Goal: Transaction & Acquisition: Purchase product/service

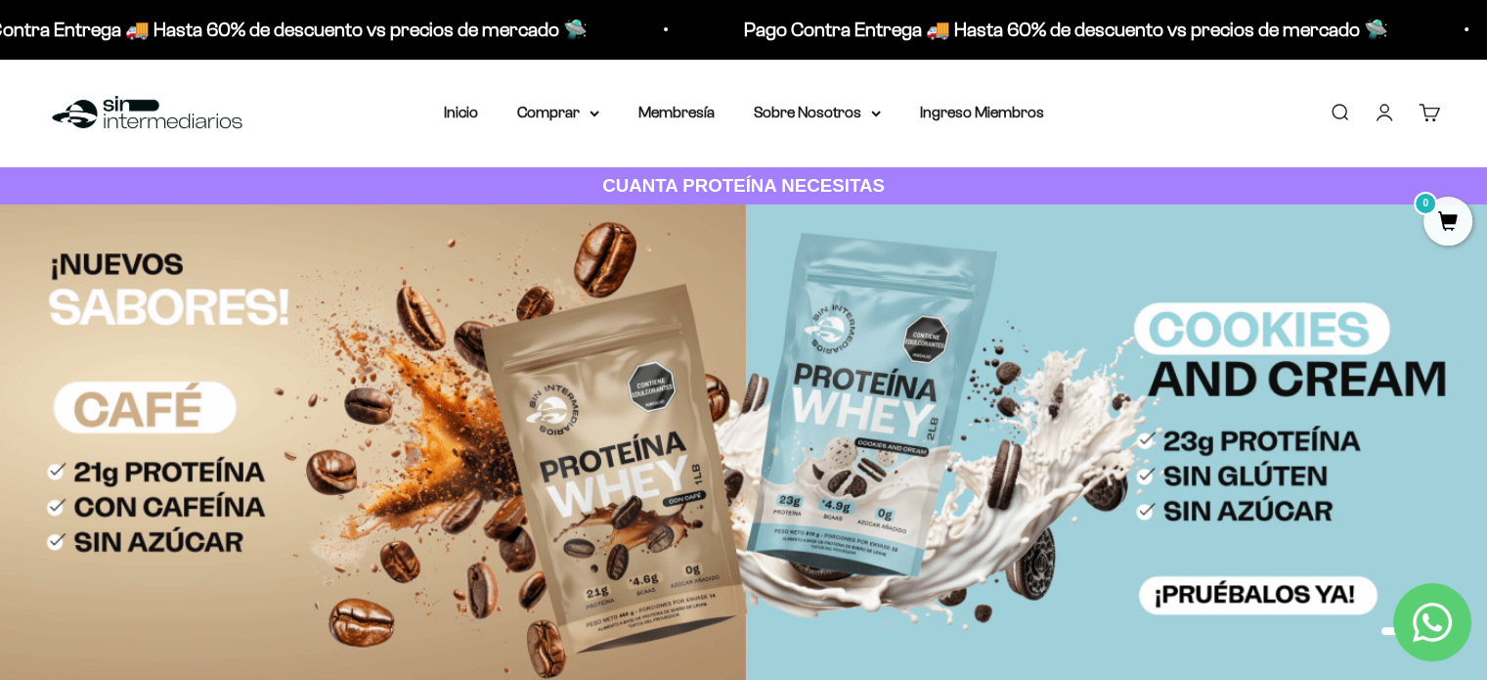
click at [1395, 119] on link "Iniciar sesión" at bounding box center [1385, 113] width 22 height 22
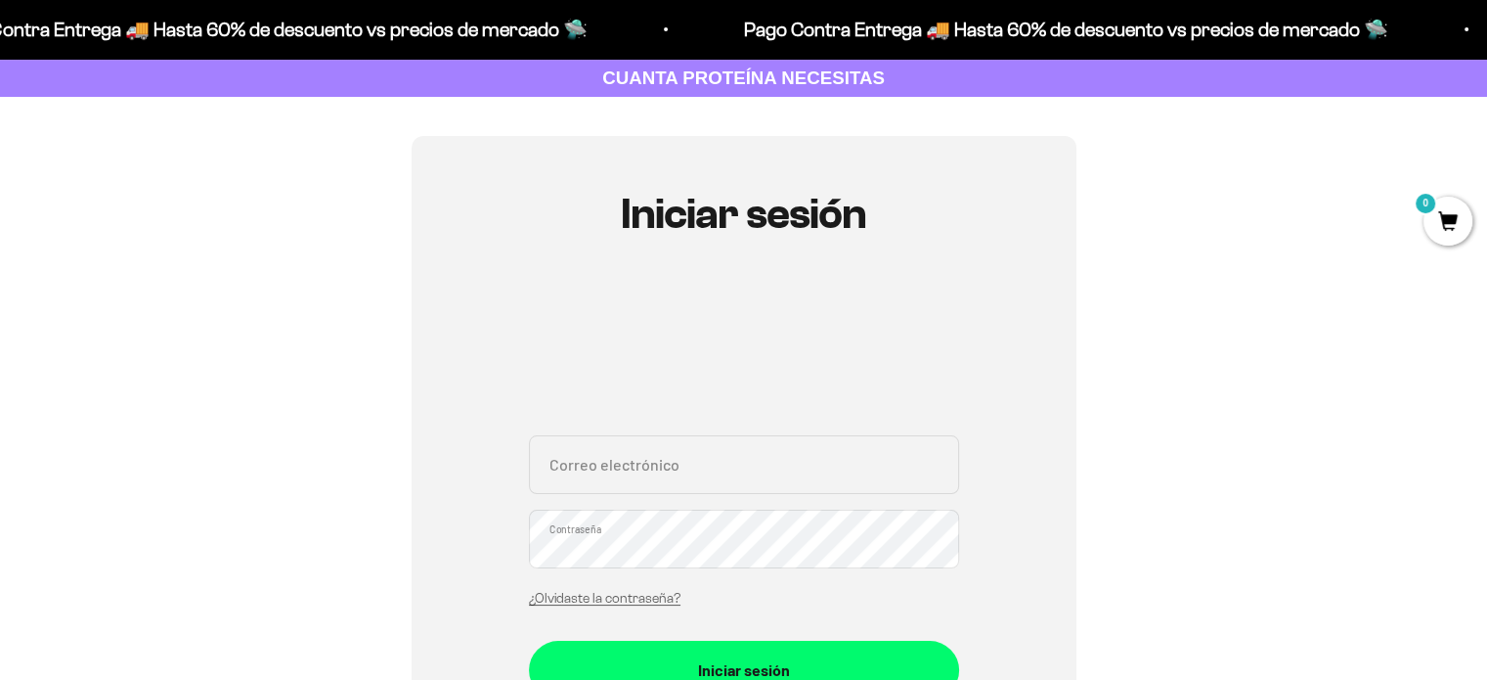
scroll to position [196, 0]
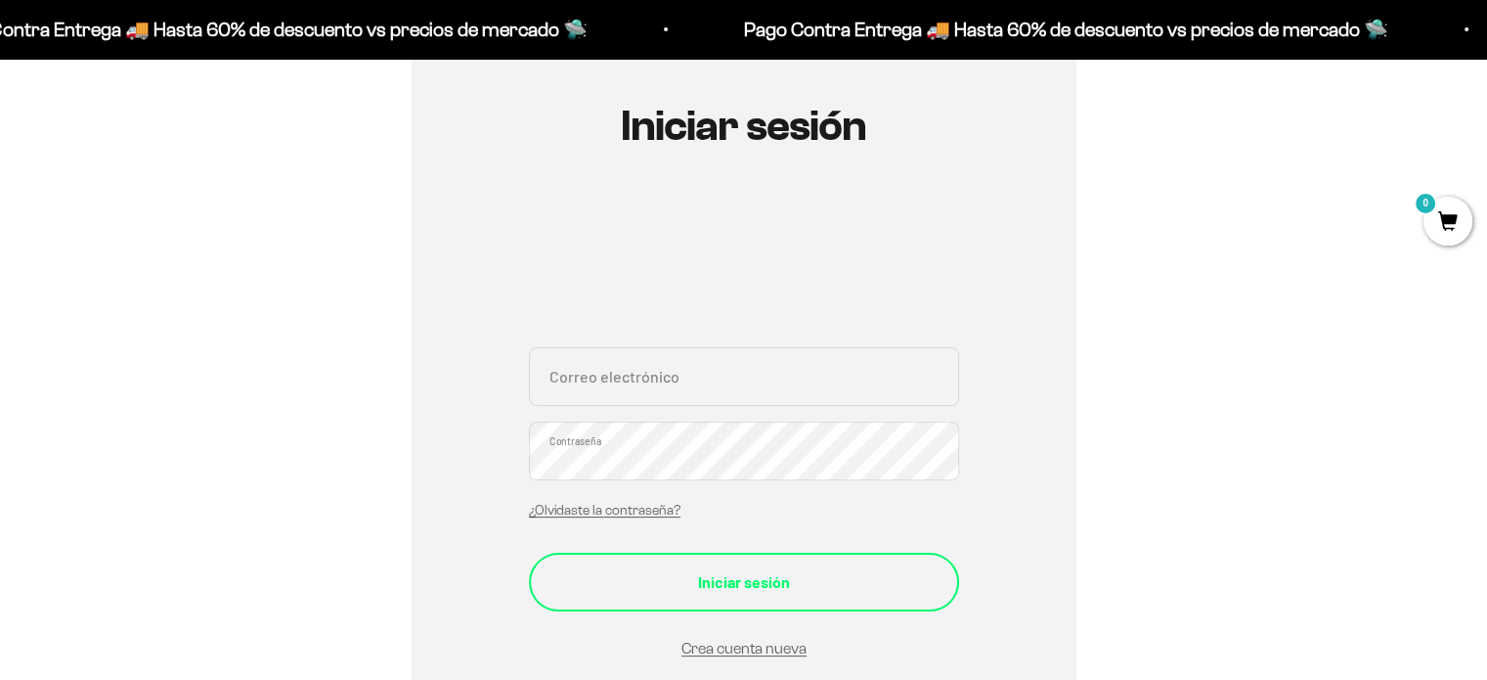
type input "valen.arango.calderon@gmail.com"
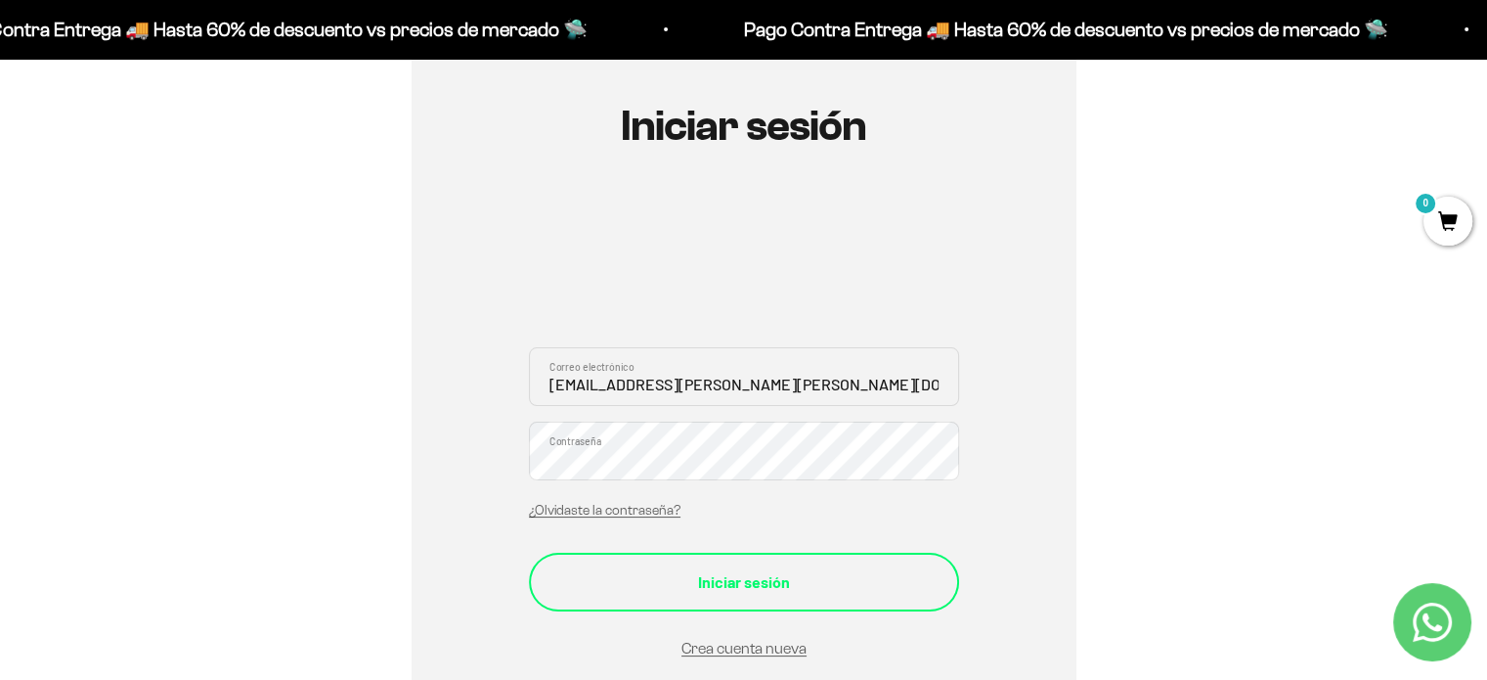
click at [785, 569] on div "Iniciar sesión" at bounding box center [744, 581] width 352 height 25
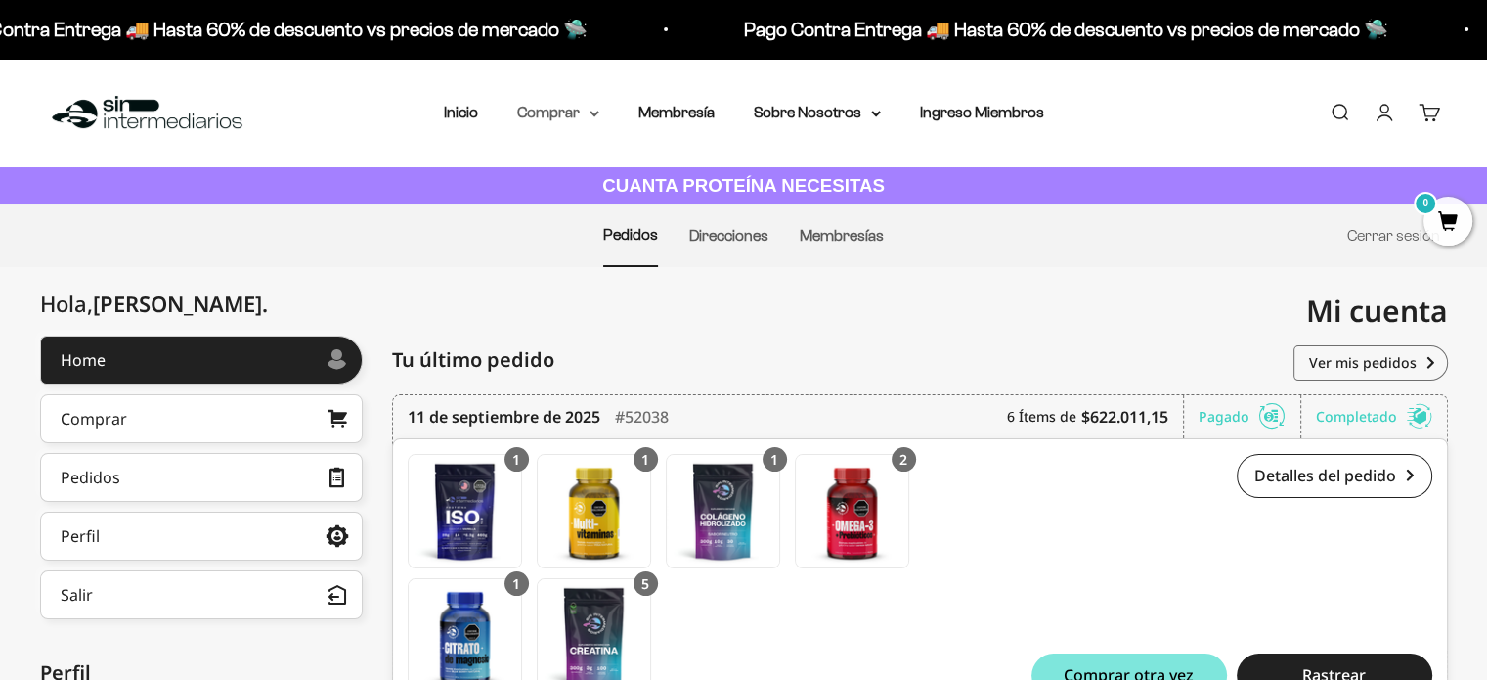
click at [567, 118] on summary "Comprar" at bounding box center [558, 112] width 82 height 25
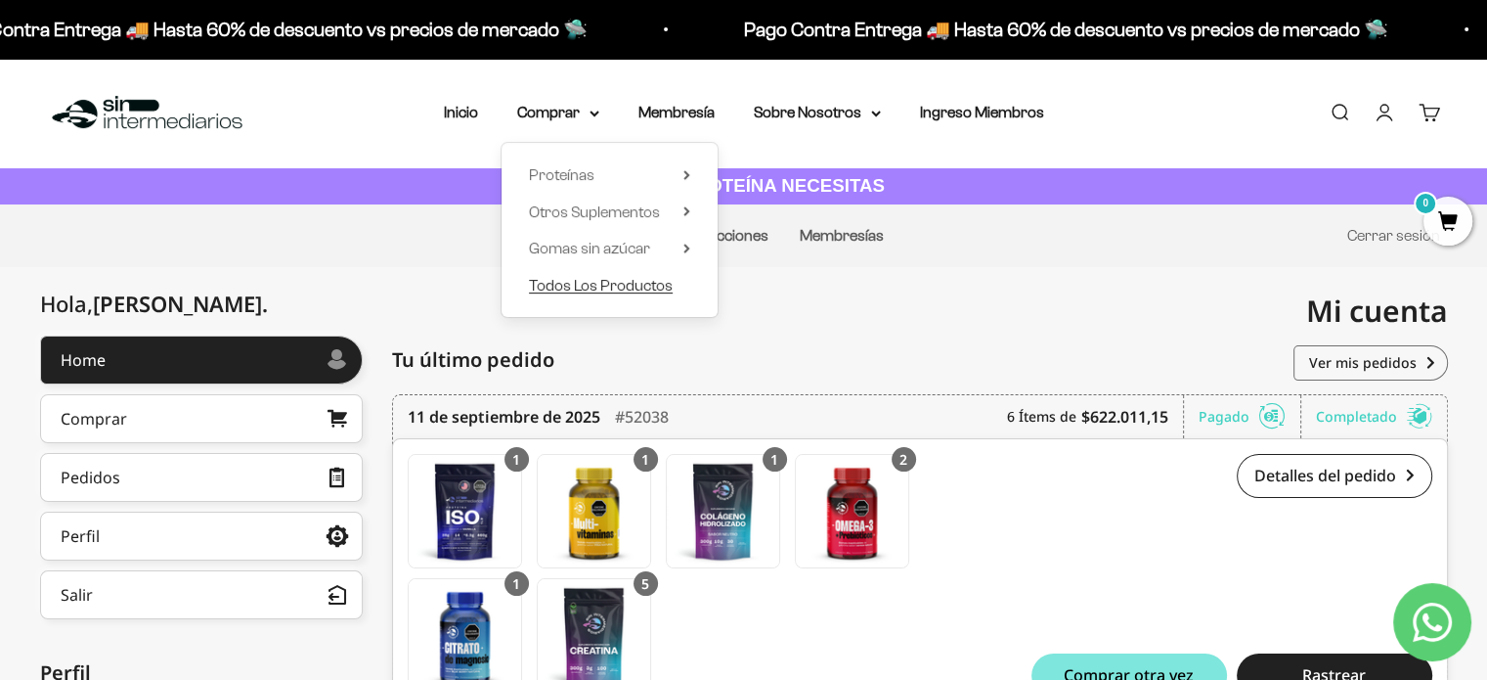
click at [600, 288] on span "Todos Los Productos" at bounding box center [601, 285] width 144 height 17
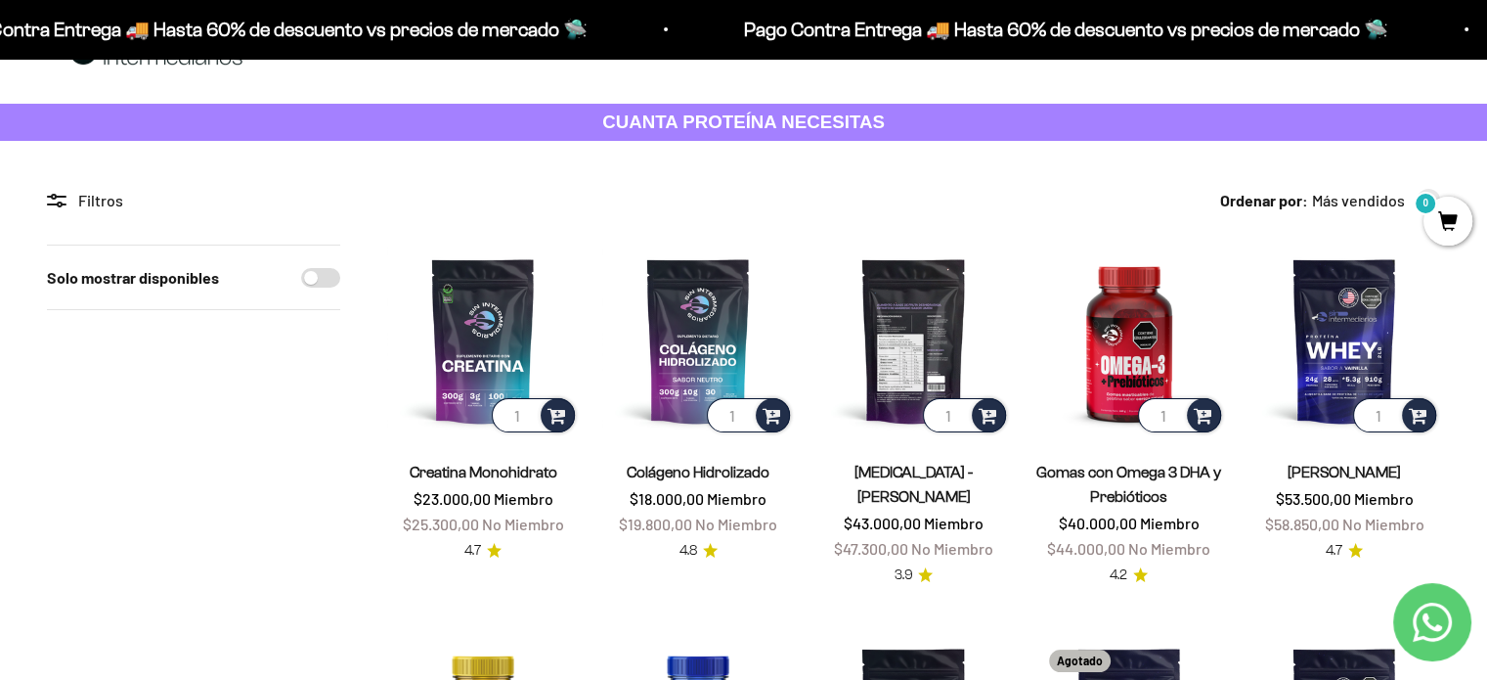
scroll to position [98, 0]
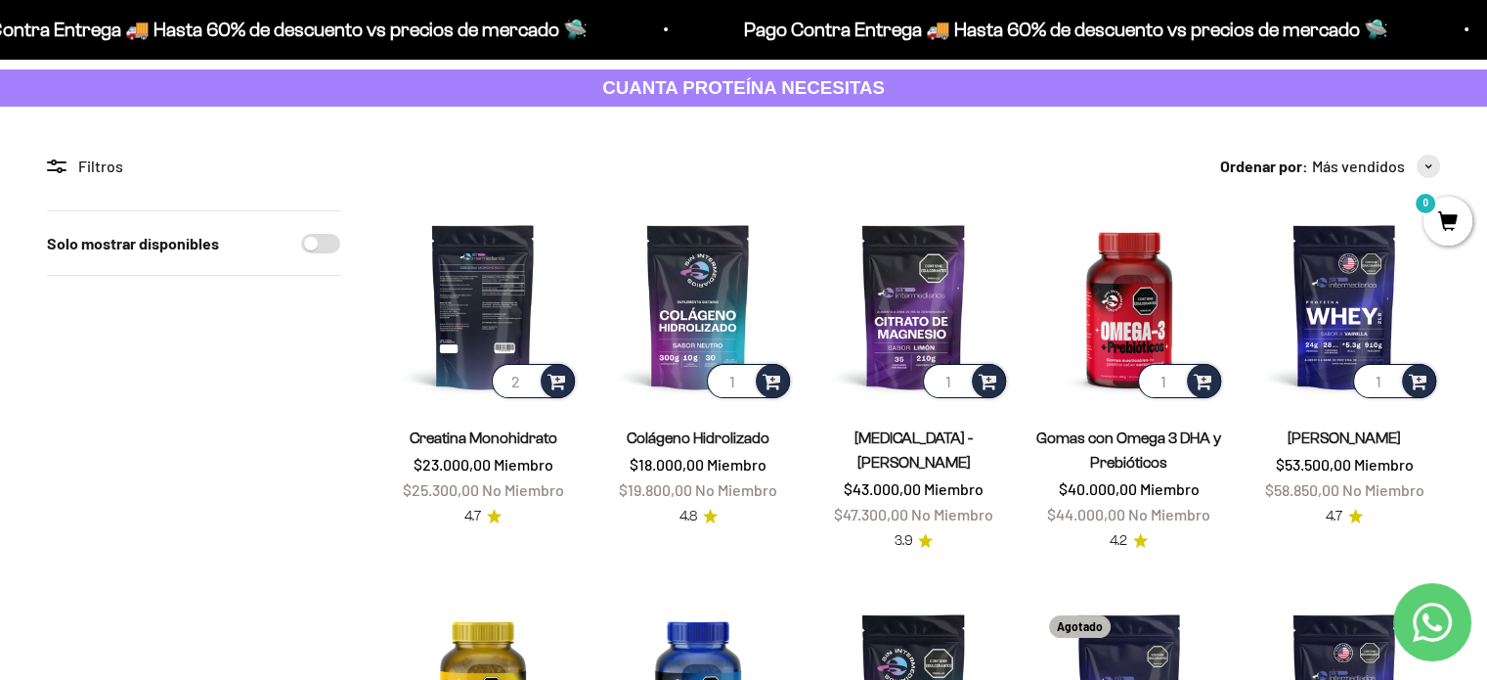
type input "2"
click at [530, 374] on input "2" at bounding box center [533, 381] width 83 height 34
click at [553, 380] on span at bounding box center [557, 380] width 19 height 22
click at [518, 328] on li "300g" at bounding box center [484, 328] width 182 height 23
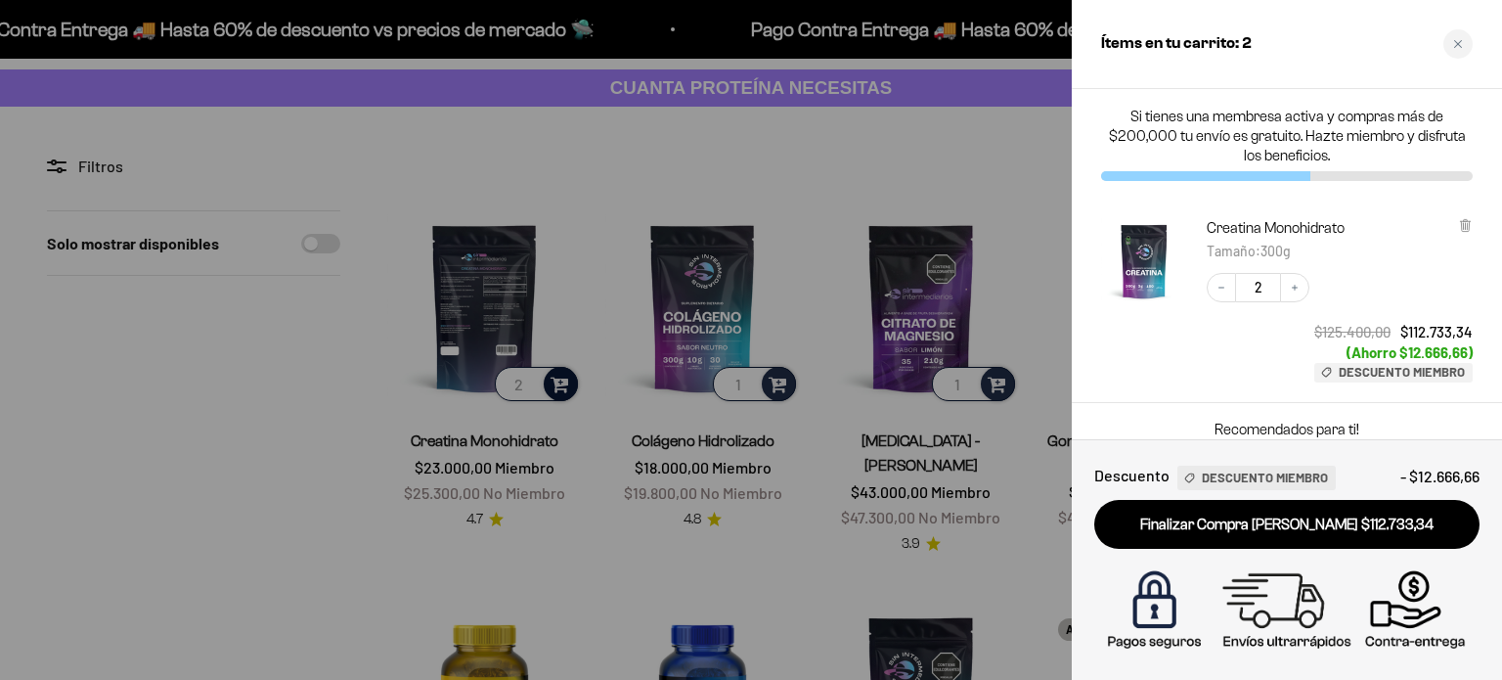
click at [249, 500] on div at bounding box center [751, 340] width 1502 height 680
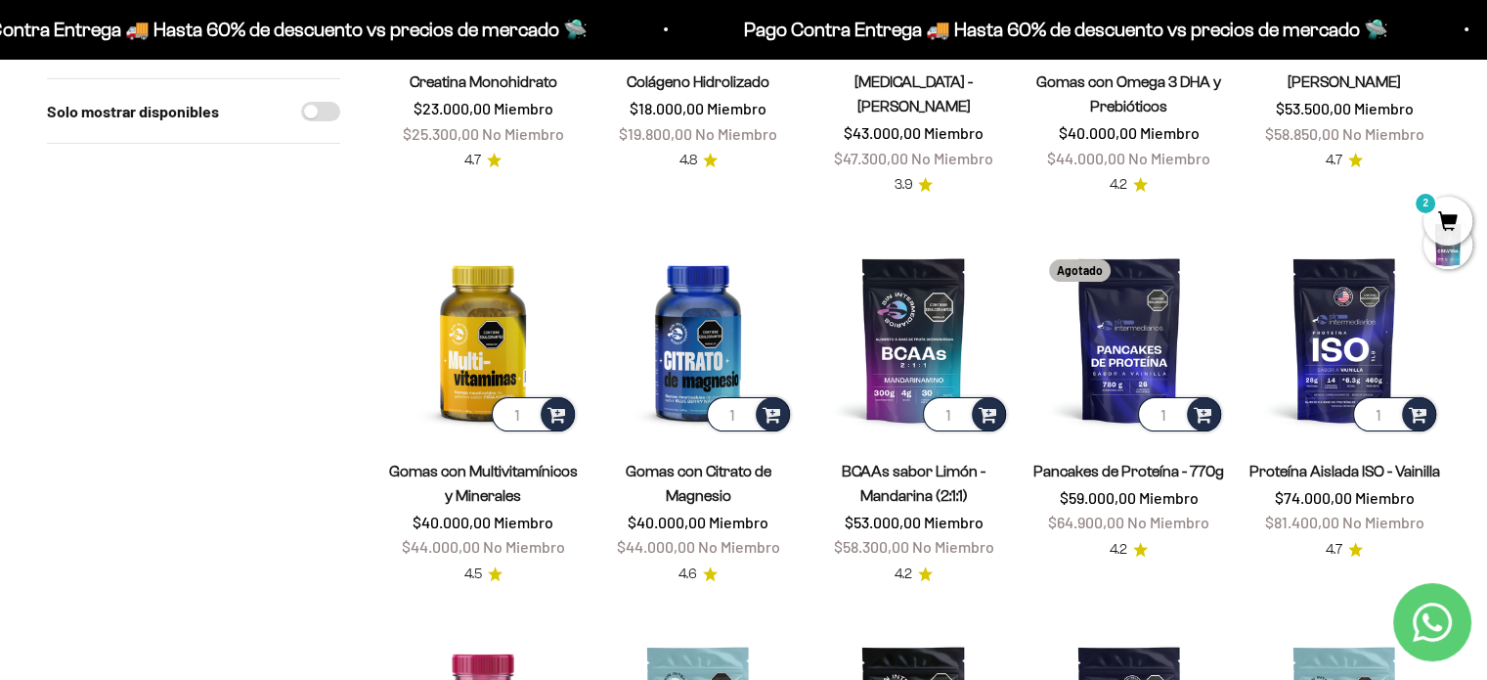
scroll to position [489, 0]
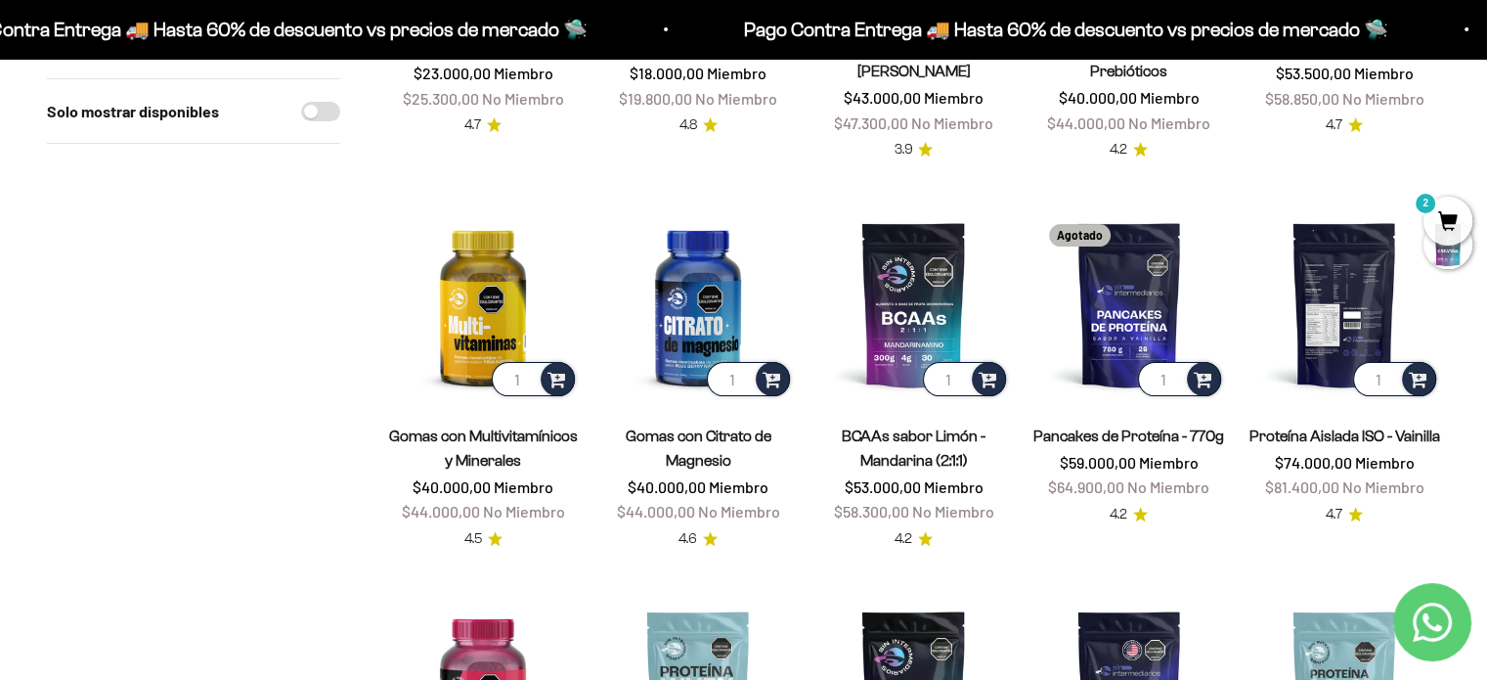
click at [1330, 267] on img at bounding box center [1345, 304] width 192 height 192
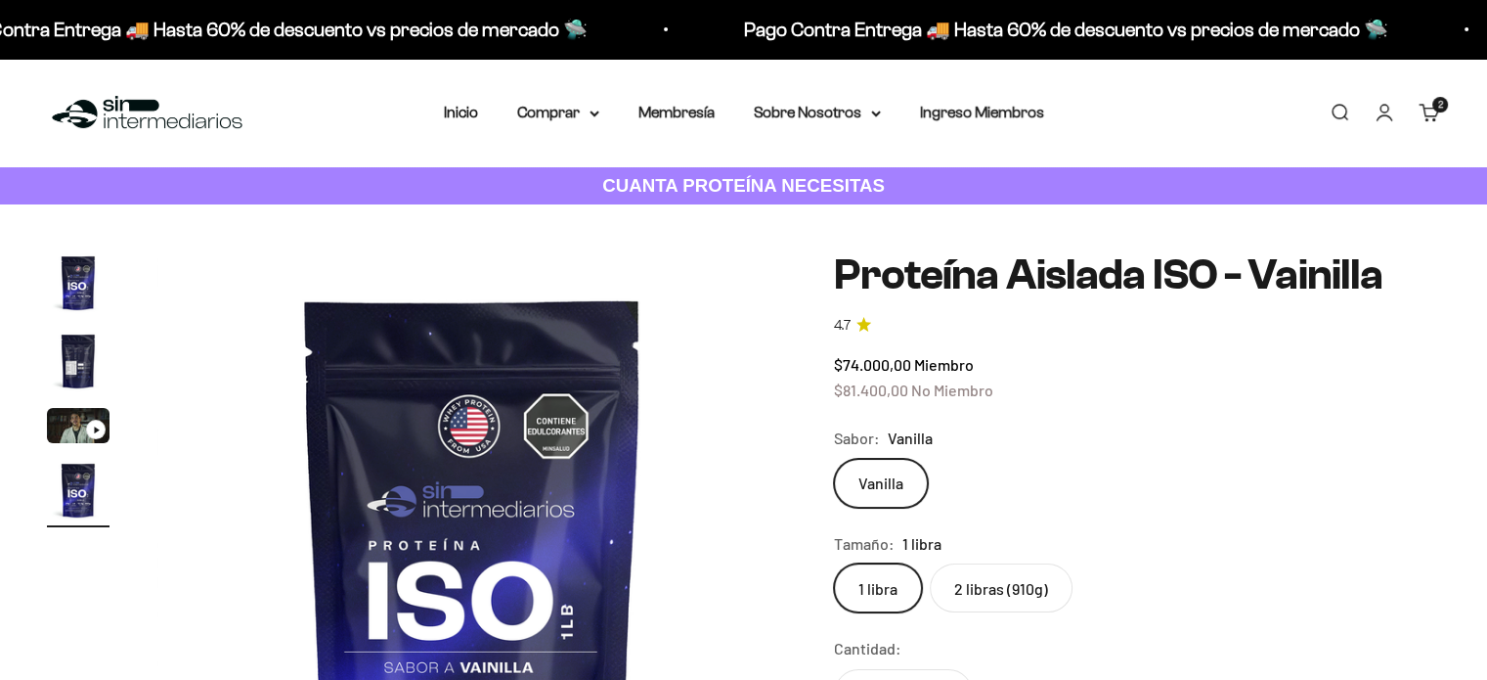
scroll to position [293, 0]
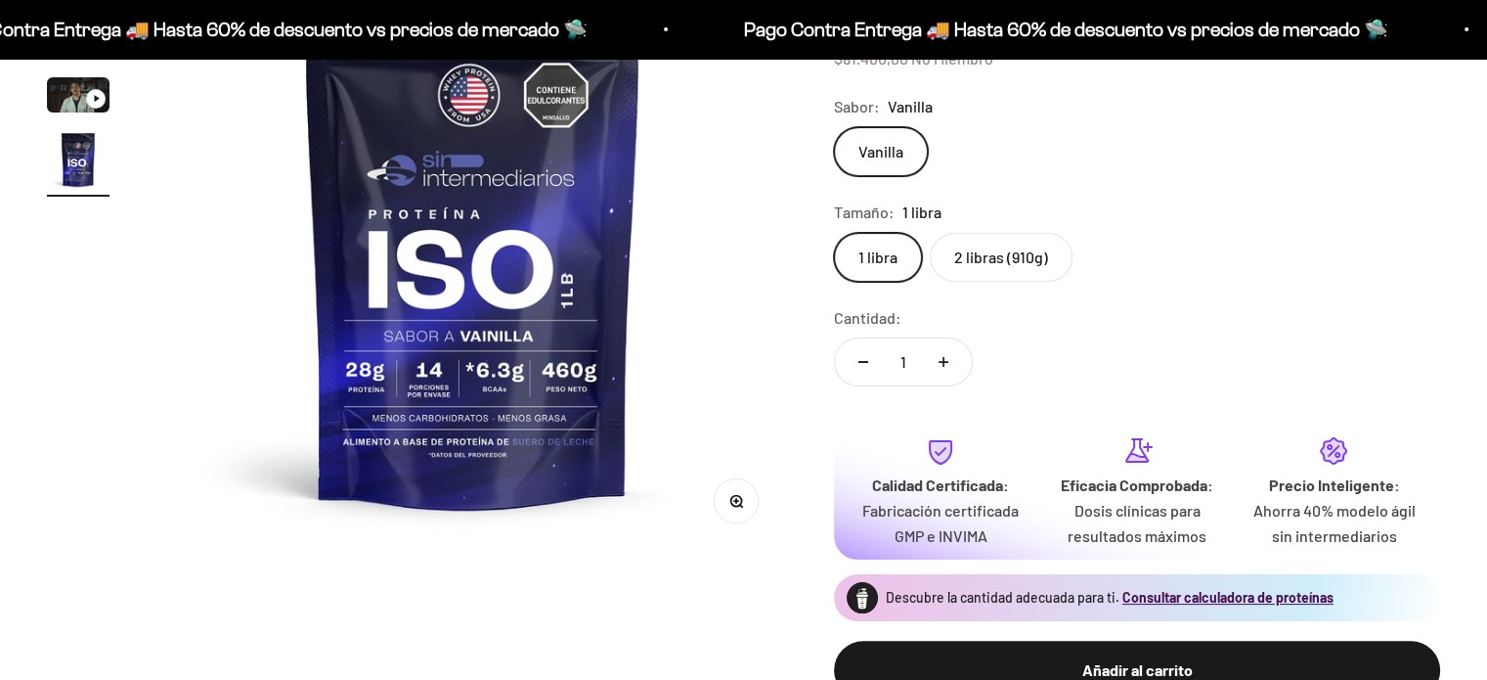
click at [982, 257] on label "2 libras (910g)" at bounding box center [1001, 257] width 143 height 49
click at [834, 233] on input "2 libras (910g)" at bounding box center [833, 232] width 1 height 1
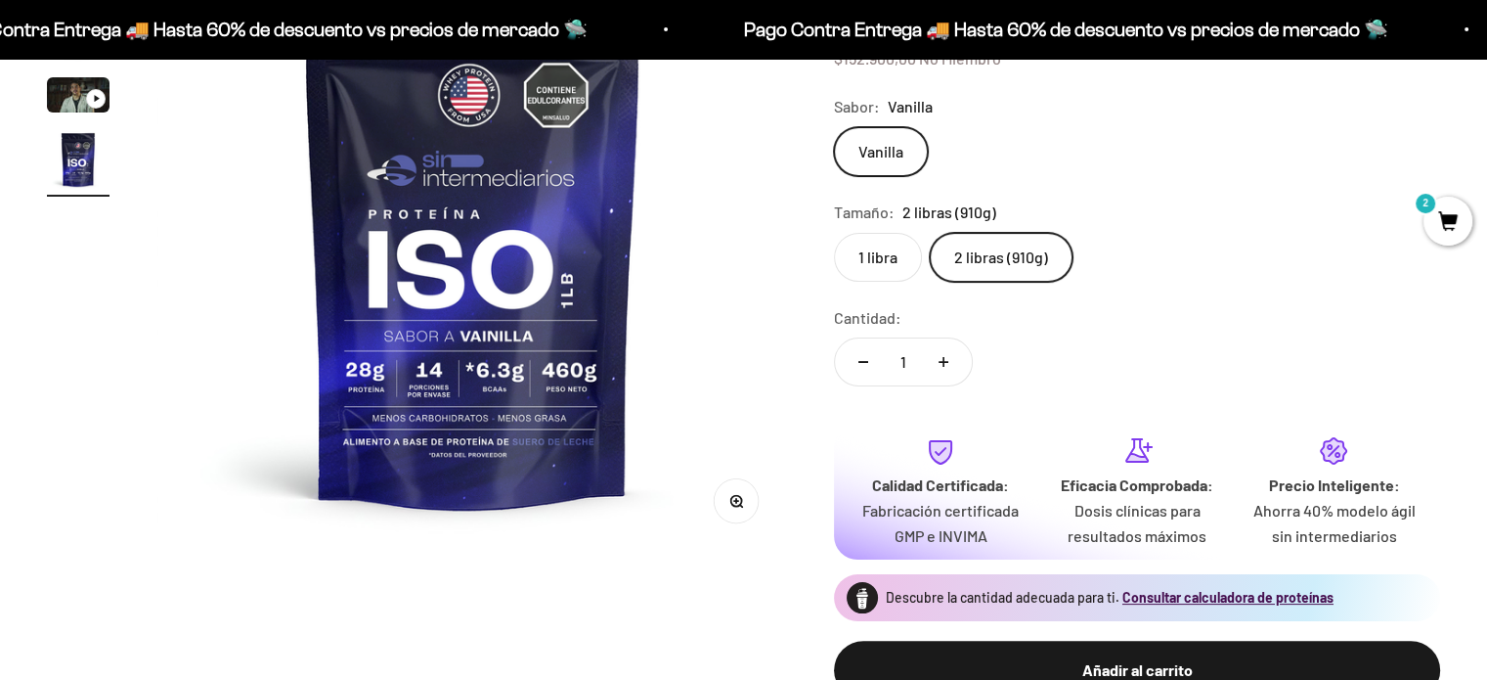
click at [949, 356] on button "Aumentar cantidad" at bounding box center [943, 361] width 57 height 47
type input "2"
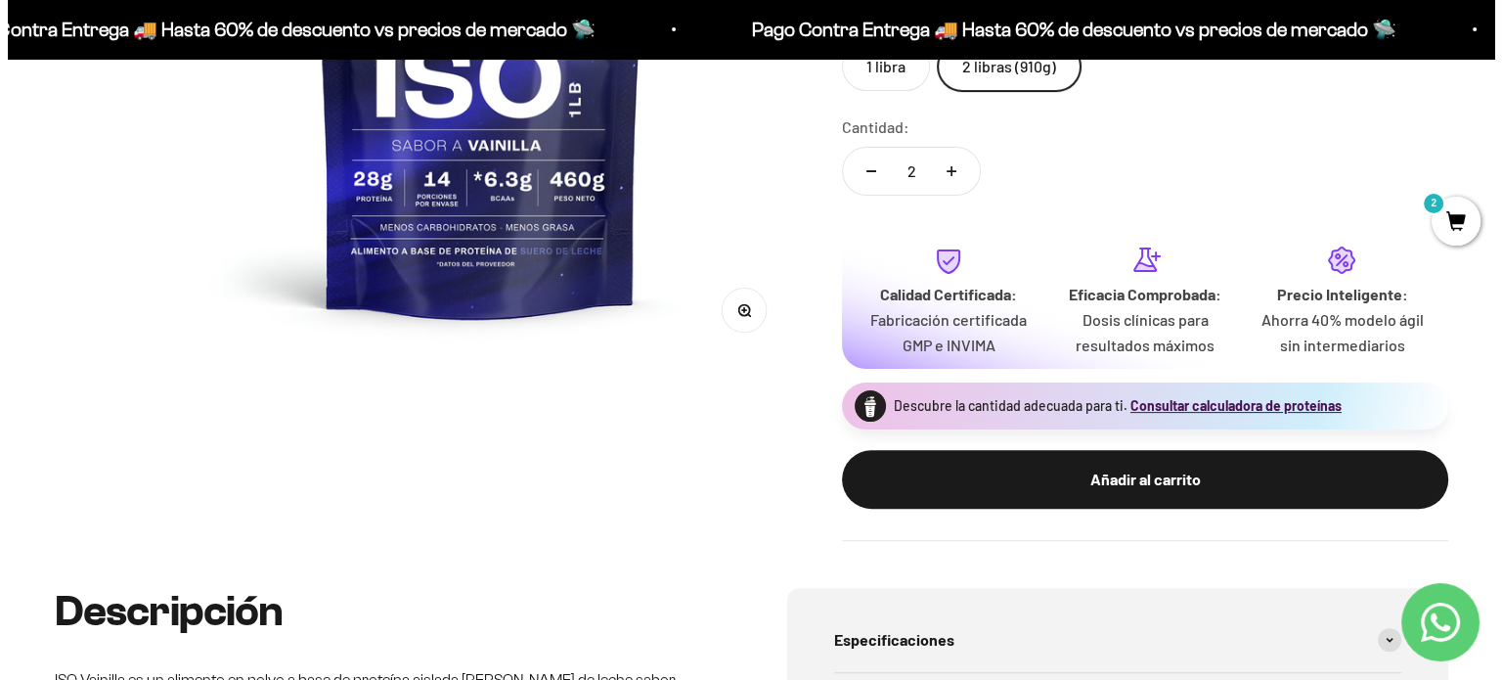
scroll to position [489, 0]
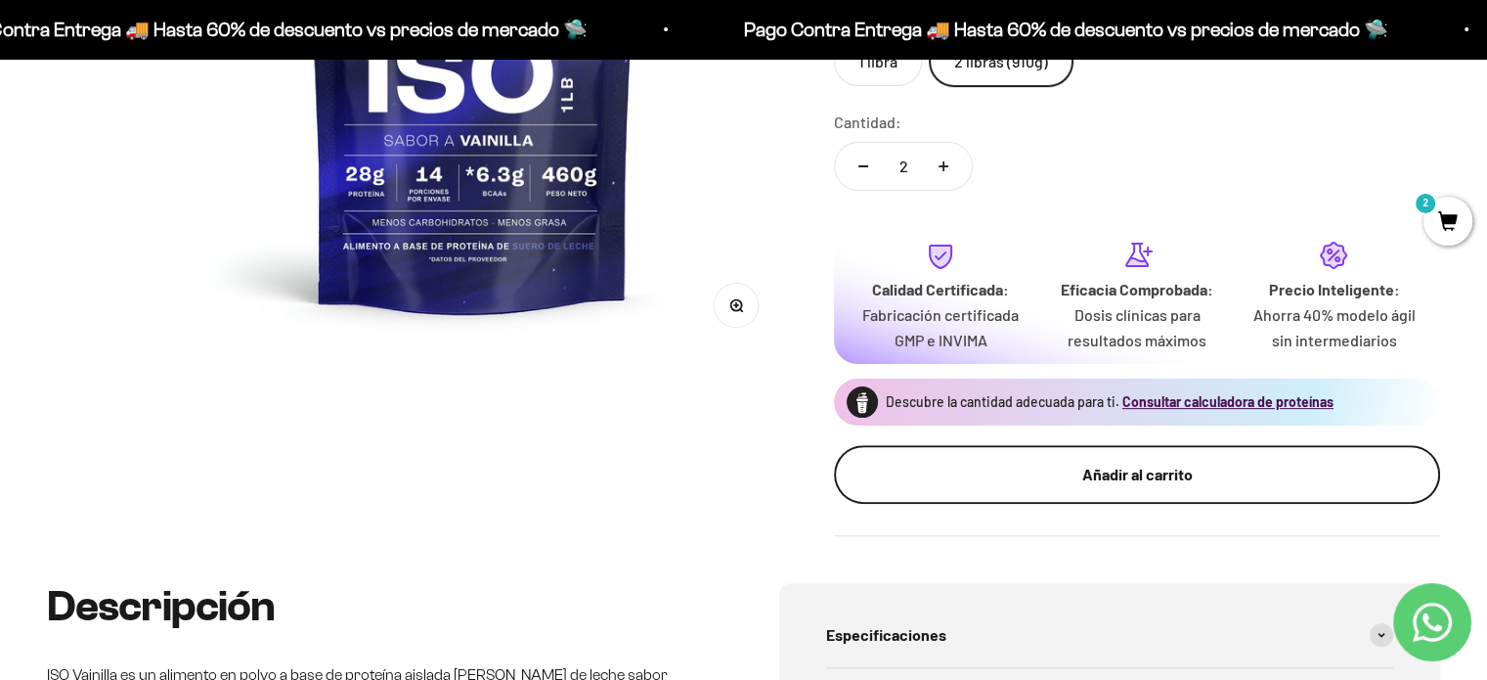
click at [1111, 461] on button "Añadir al carrito" at bounding box center [1137, 474] width 606 height 59
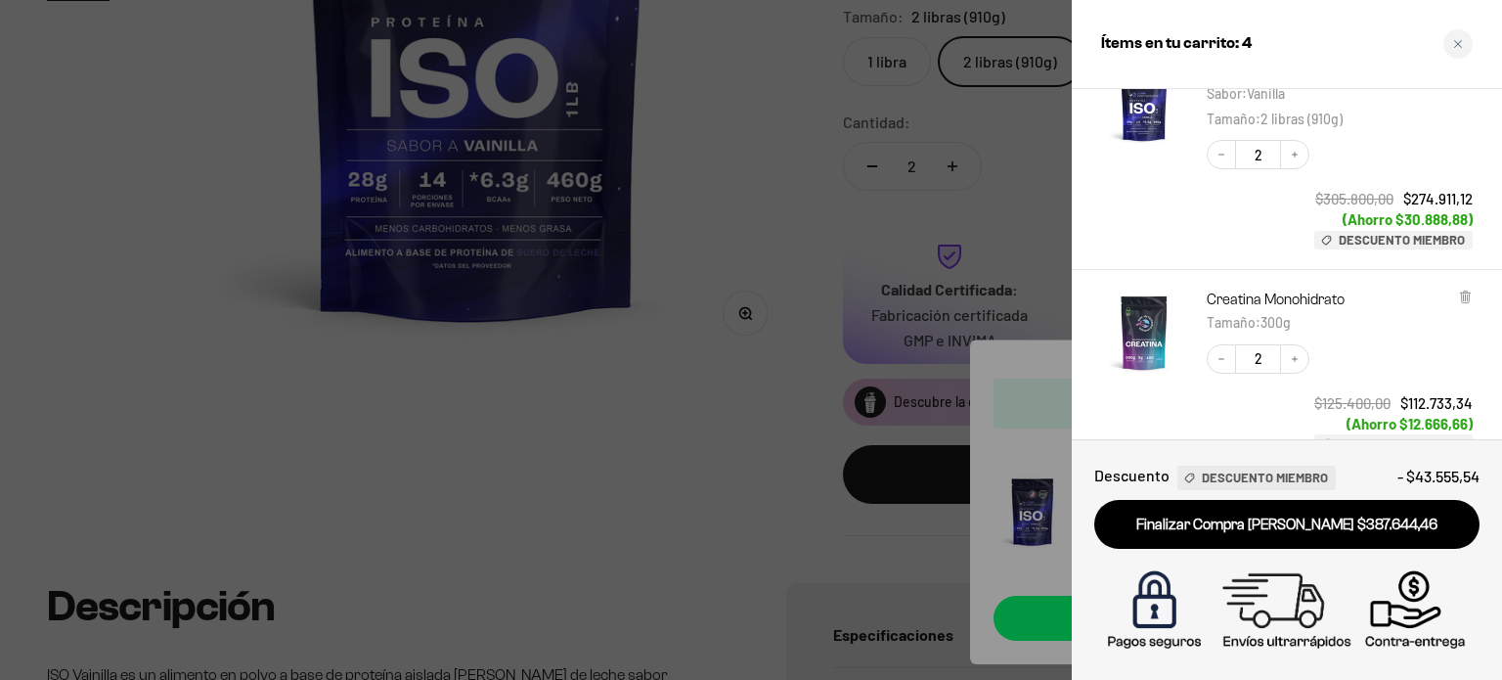
scroll to position [293, 0]
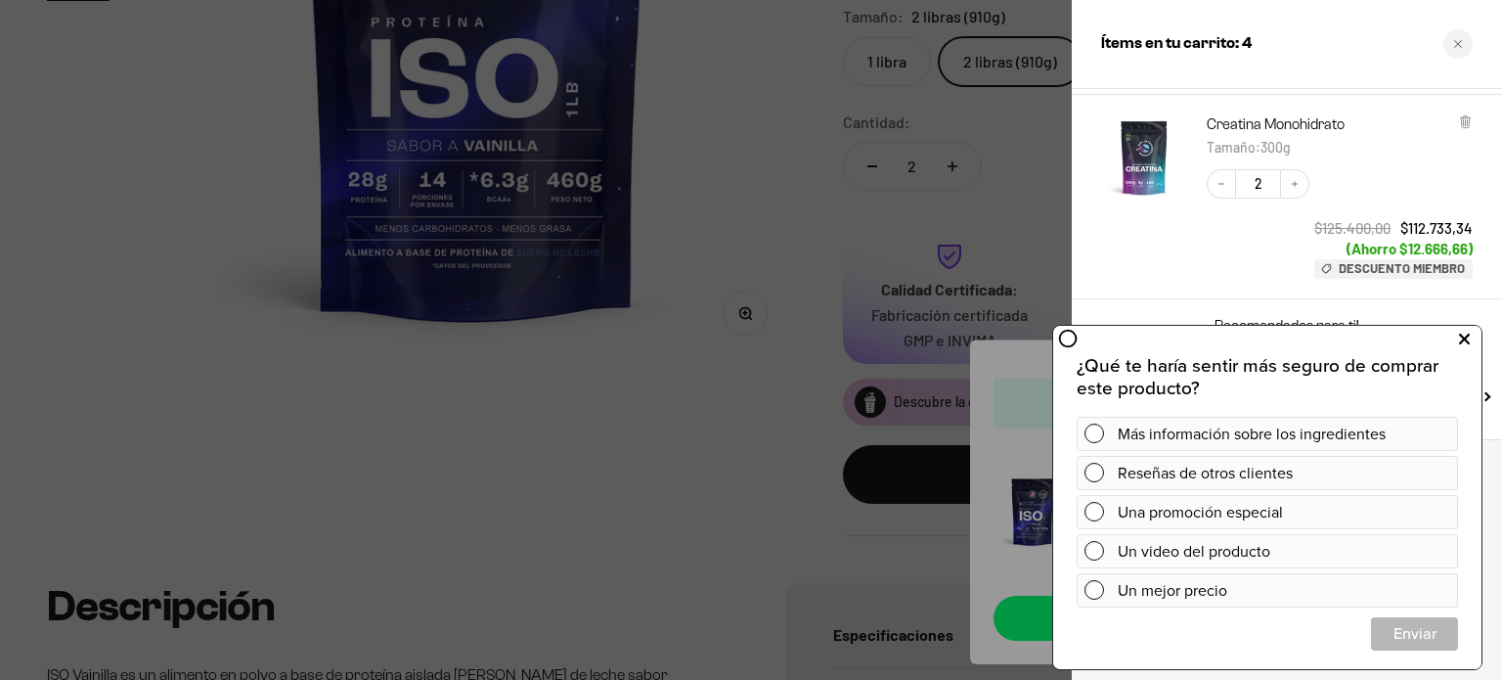
click at [1477, 332] on button at bounding box center [1463, 339] width 35 height 31
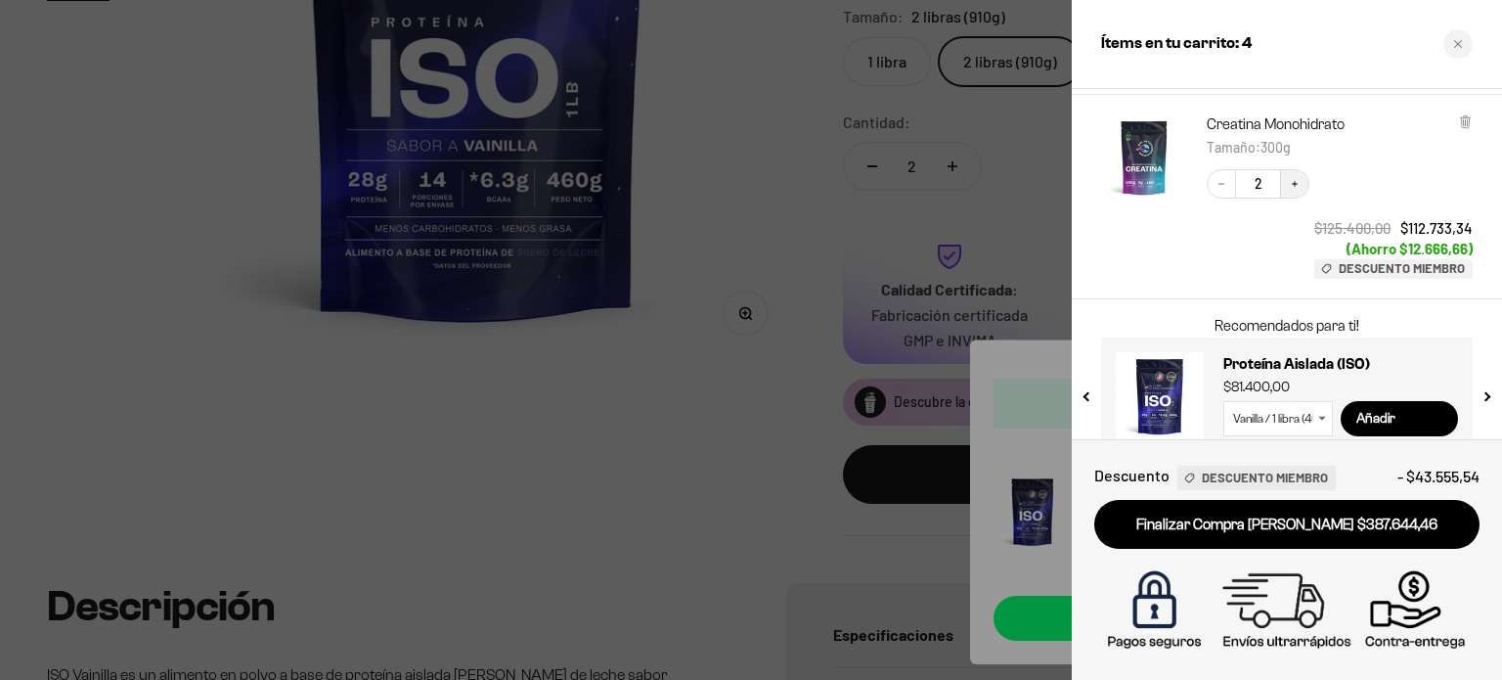
click at [1304, 179] on button "Increase quantity" at bounding box center [1294, 183] width 29 height 29
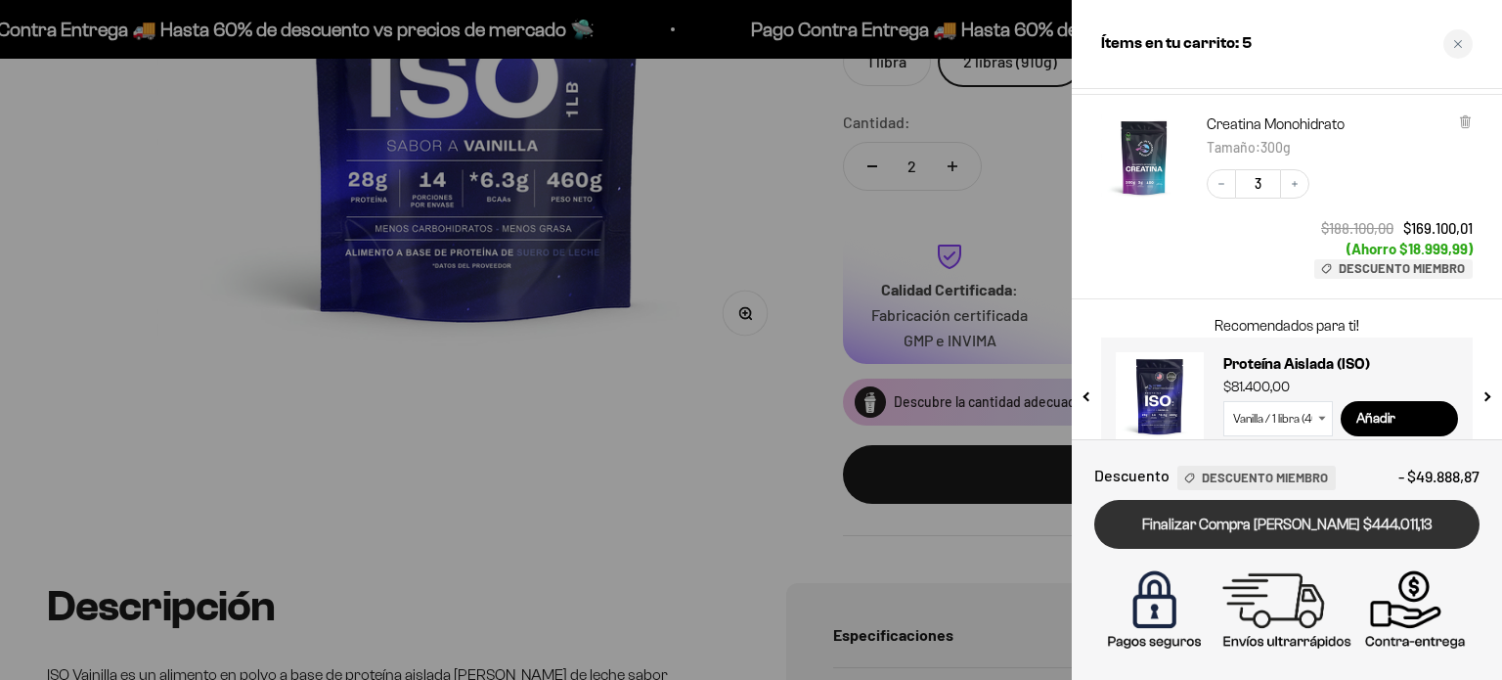
click at [1270, 536] on link "Finalizar Compra [PERSON_NAME] $444.011,13" at bounding box center [1286, 525] width 385 height 50
